Goal: Task Accomplishment & Management: Manage account settings

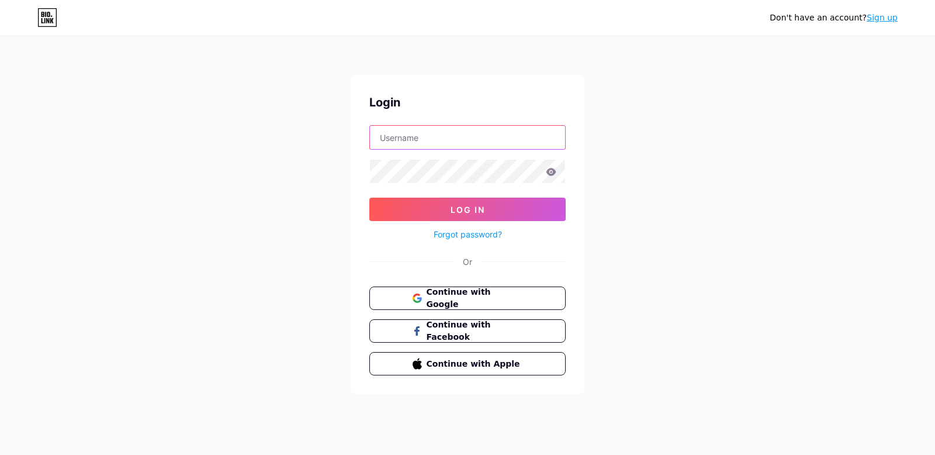
click at [413, 139] on input "text" at bounding box center [467, 137] width 195 height 23
click at [344, 262] on div "Don't have an account? Sign up Login Log In Forgot password? Or Continue with G…" at bounding box center [467, 215] width 935 height 431
click at [403, 291] on button "Continue with Google" at bounding box center [467, 298] width 199 height 24
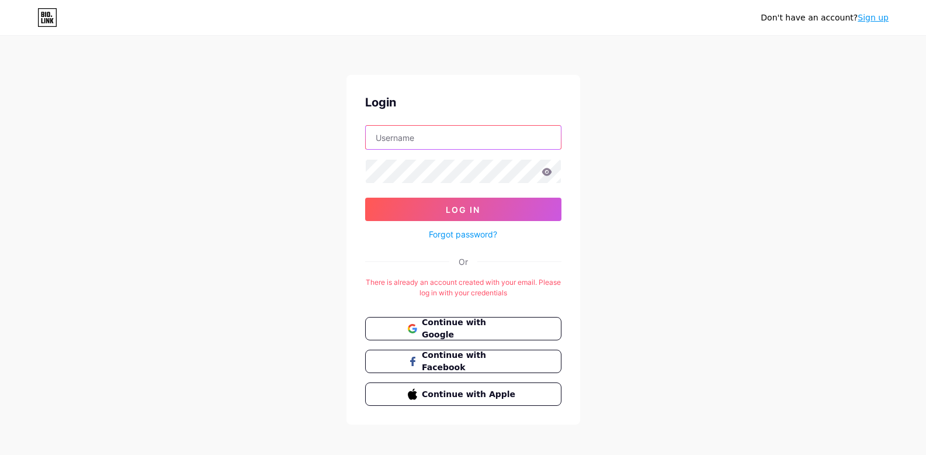
click at [404, 130] on input "text" at bounding box center [463, 137] width 195 height 23
type input "[EMAIL_ADDRESS][DOMAIN_NAME]"
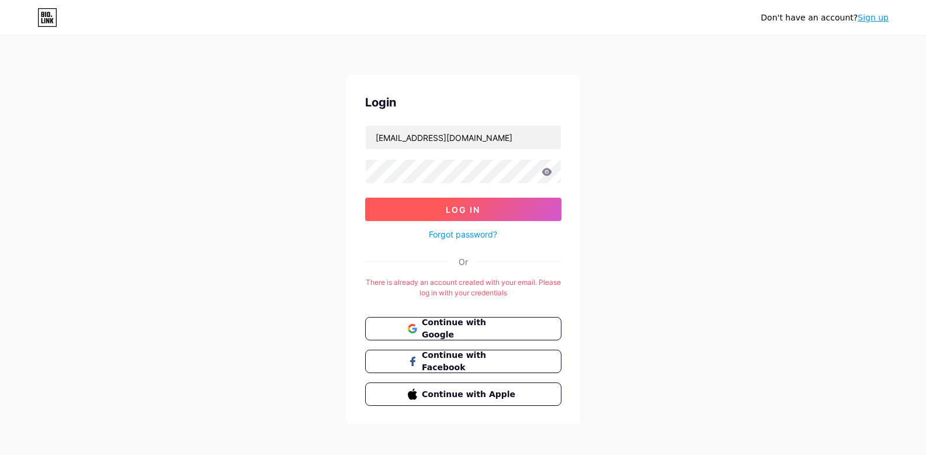
click at [462, 207] on span "Log In" at bounding box center [463, 210] width 34 height 10
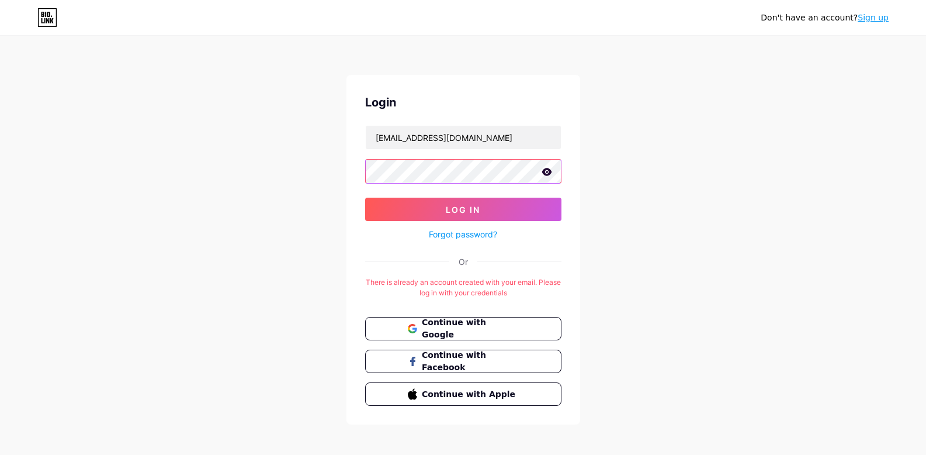
click at [365, 198] on button "Log In" at bounding box center [463, 209] width 196 height 23
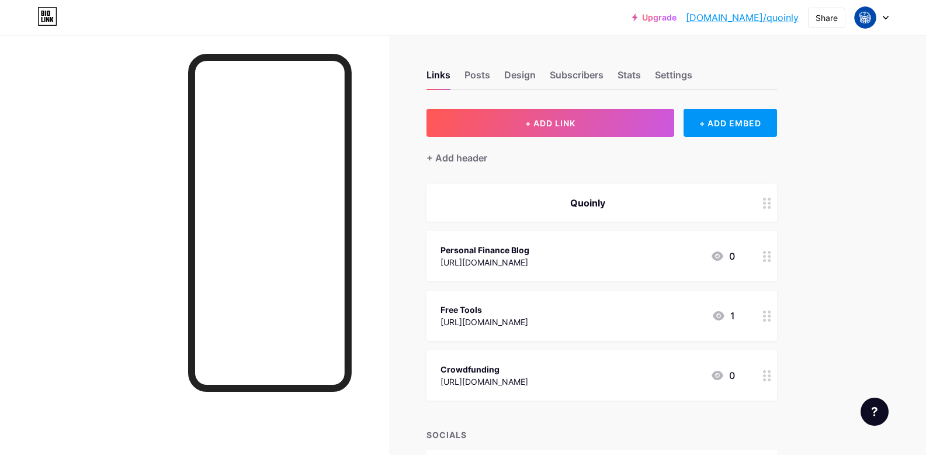
click at [528, 258] on div "[URL][DOMAIN_NAME]" at bounding box center [485, 262] width 89 height 12
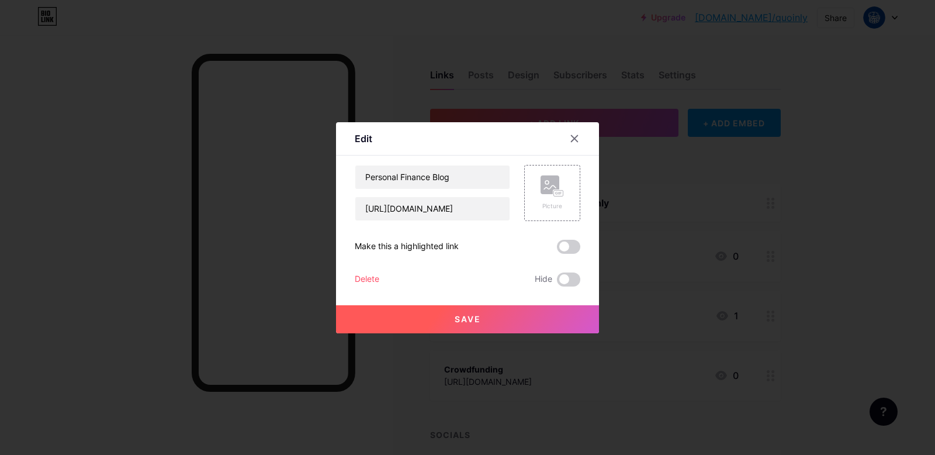
click at [656, 236] on div at bounding box center [467, 227] width 935 height 455
